Goal: Check status: Check status

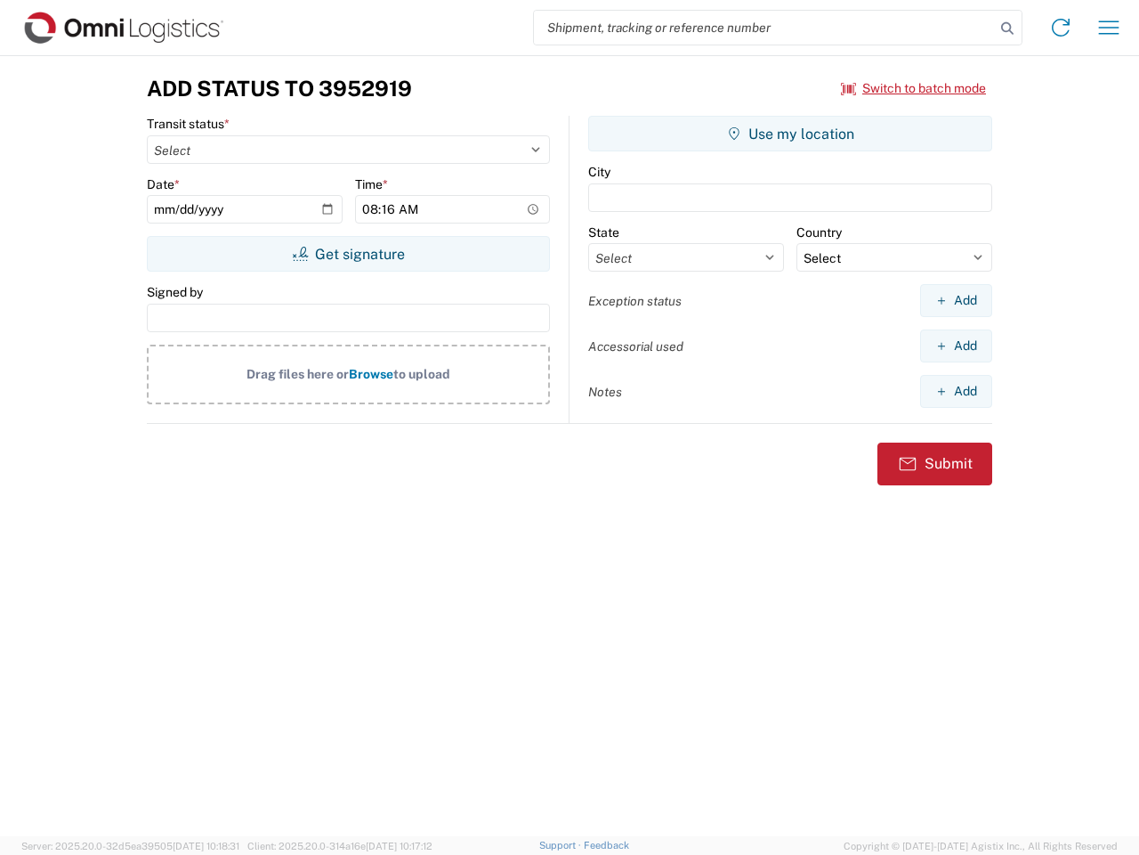
click at [765, 28] on input "search" at bounding box center [764, 28] width 461 height 34
click at [1008, 28] on icon at bounding box center [1007, 28] width 25 height 25
click at [1061, 28] on icon at bounding box center [1061, 27] width 28 height 28
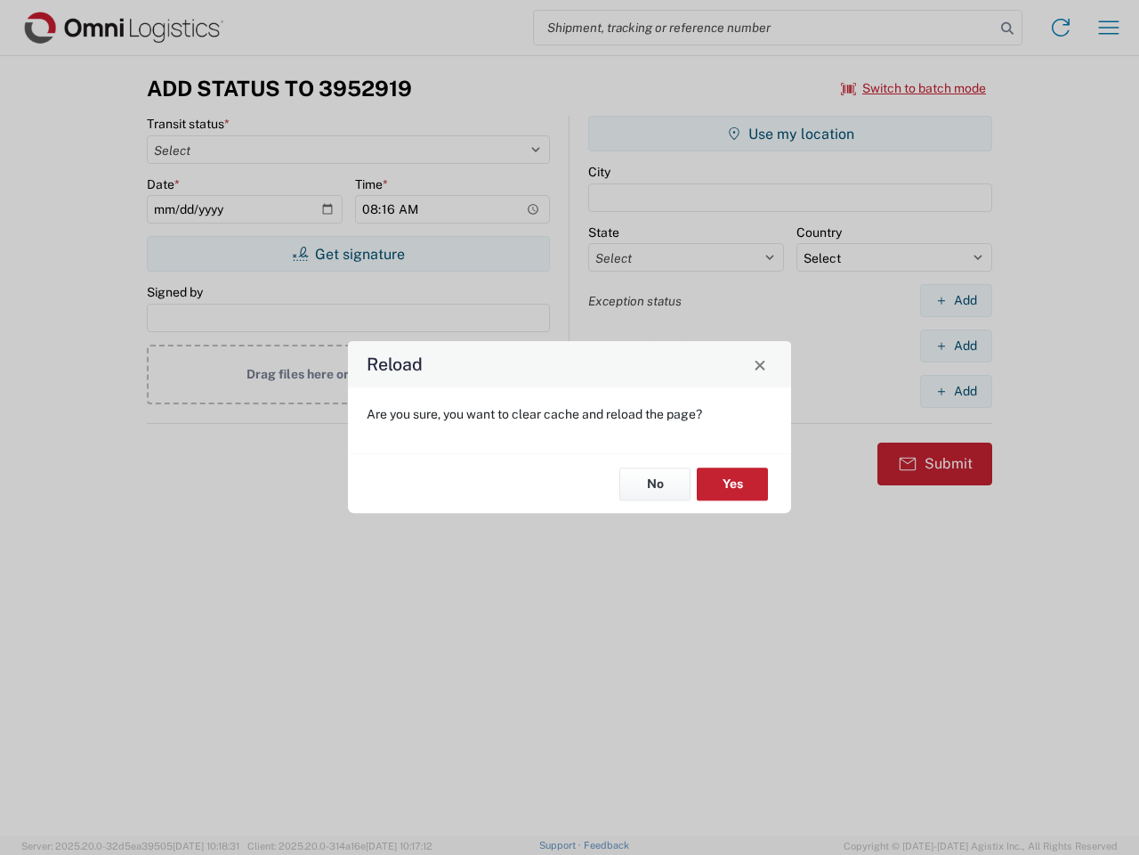
click at [914, 88] on div "Reload Are you sure, you want to clear cache and reload the page? No Yes" at bounding box center [569, 427] width 1139 height 855
click at [348, 254] on div "Reload Are you sure, you want to clear cache and reload the page? No Yes" at bounding box center [569, 427] width 1139 height 855
click at [790, 134] on div "Reload Are you sure, you want to clear cache and reload the page? No Yes" at bounding box center [569, 427] width 1139 height 855
click at [956, 300] on div "Reload Are you sure, you want to clear cache and reload the page? No Yes" at bounding box center [569, 427] width 1139 height 855
click at [956, 345] on div "Reload Are you sure, you want to clear cache and reload the page? No Yes" at bounding box center [569, 427] width 1139 height 855
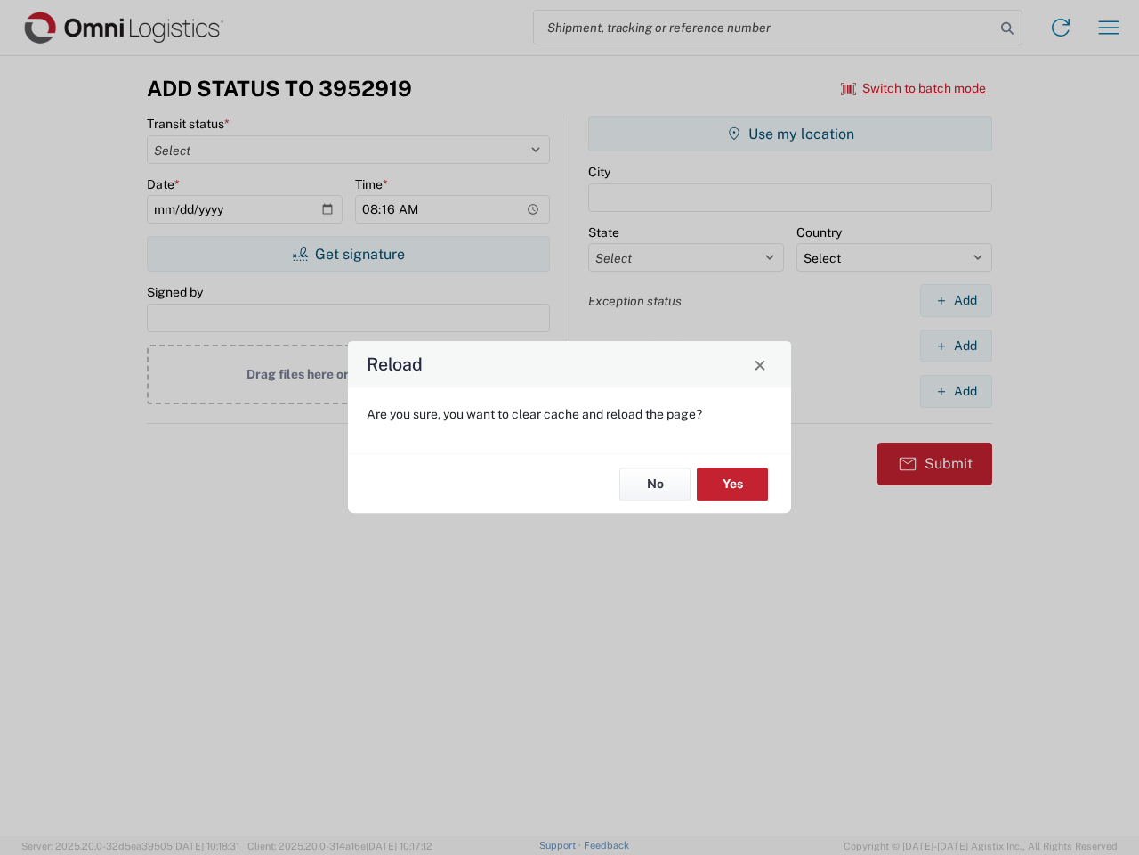
click at [956, 391] on div "Reload Are you sure, you want to clear cache and reload the page? No Yes" at bounding box center [569, 427] width 1139 height 855
